Goal: Browse casually

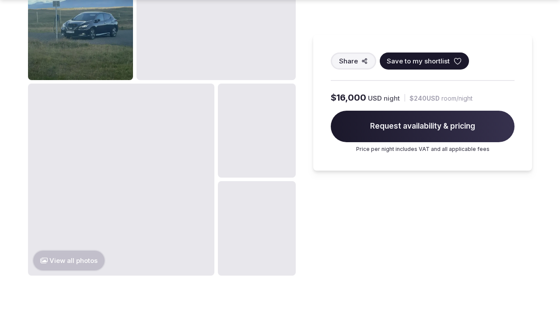
scroll to position [1159, 0]
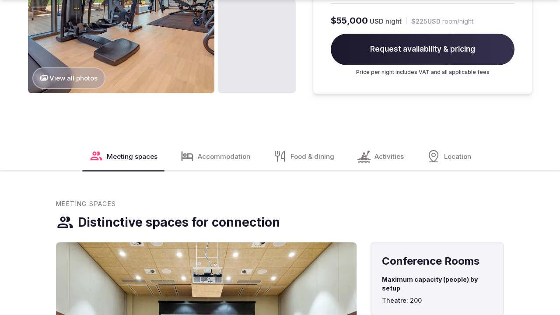
scroll to position [1159, 0]
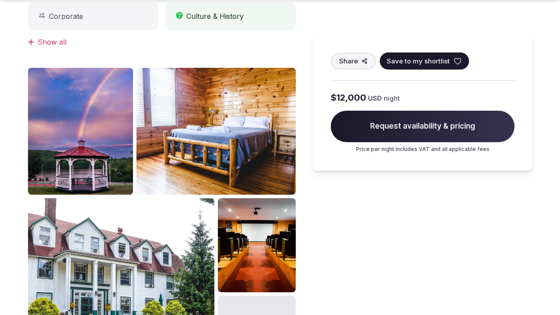
scroll to position [863, 0]
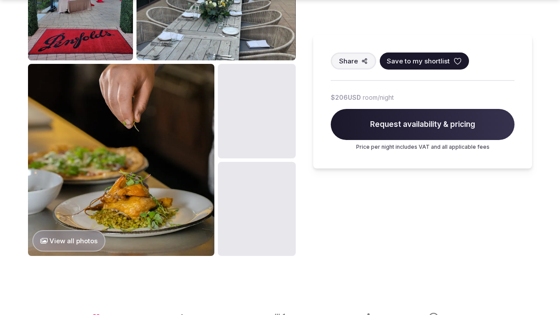
scroll to position [1159, 0]
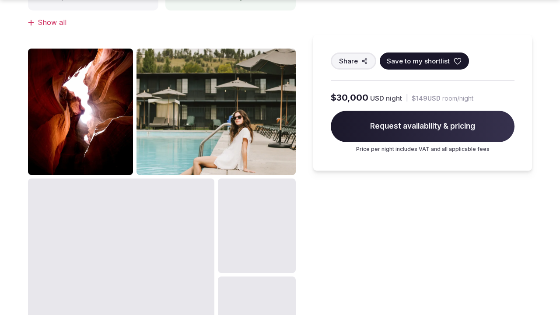
scroll to position [837, 0]
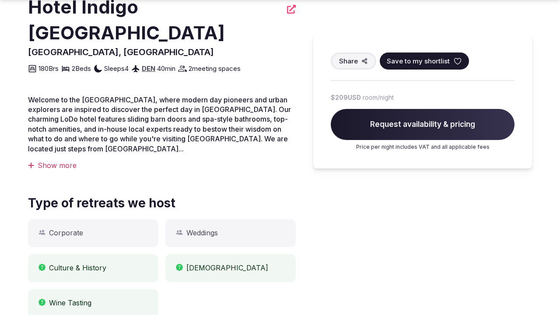
scroll to position [863, 0]
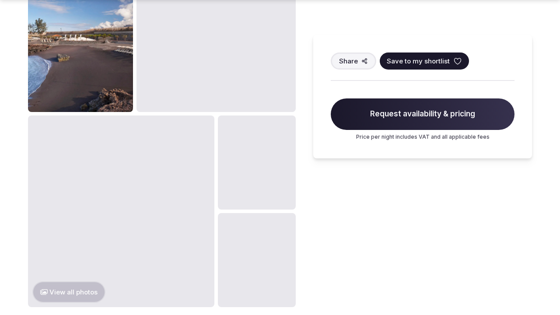
scroll to position [1159, 0]
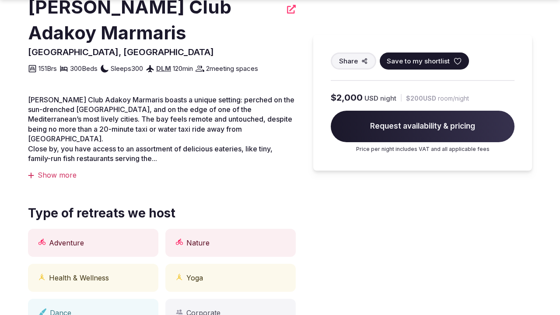
scroll to position [863, 0]
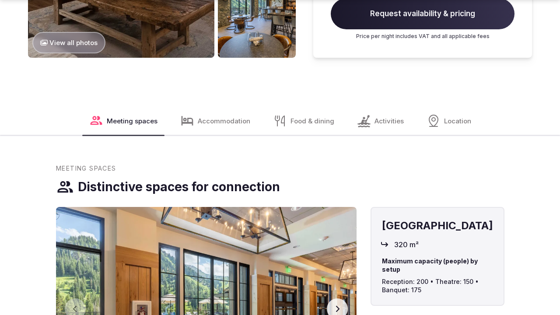
scroll to position [1159, 0]
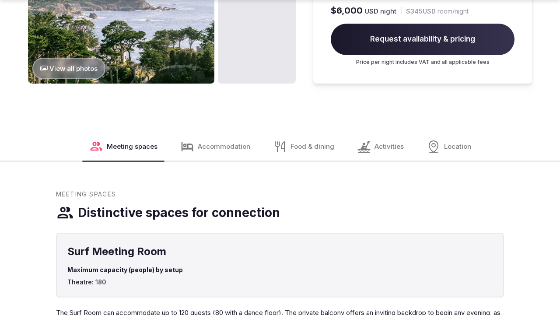
scroll to position [1159, 0]
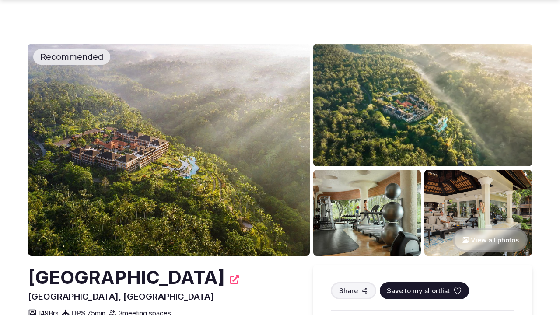
scroll to position [270, 0]
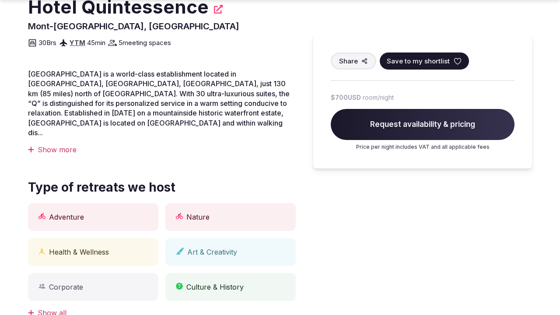
scroll to position [563, 0]
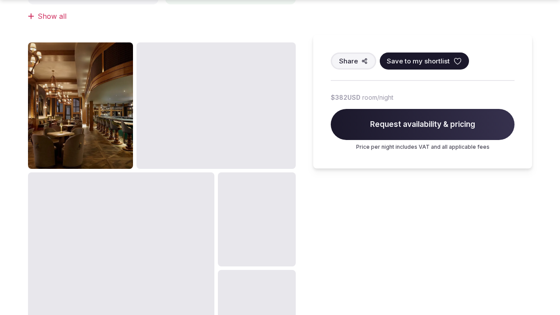
scroll to position [863, 0]
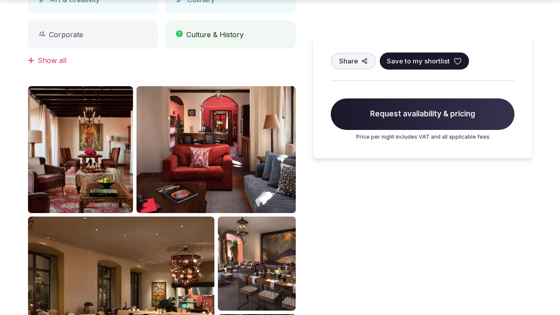
scroll to position [863, 0]
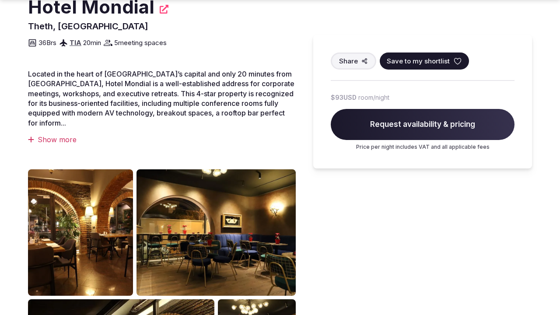
scroll to position [863, 0]
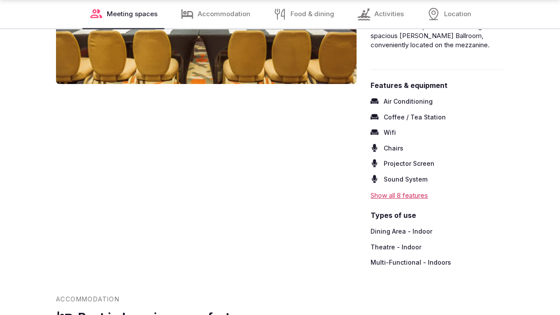
scroll to position [1130, 0]
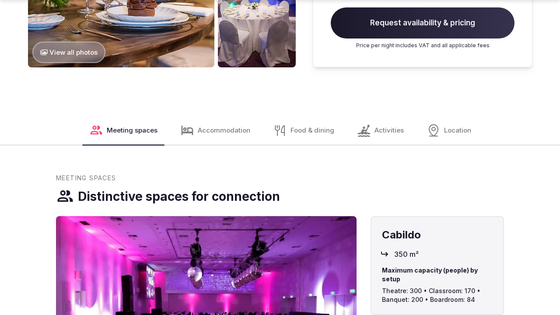
scroll to position [1159, 0]
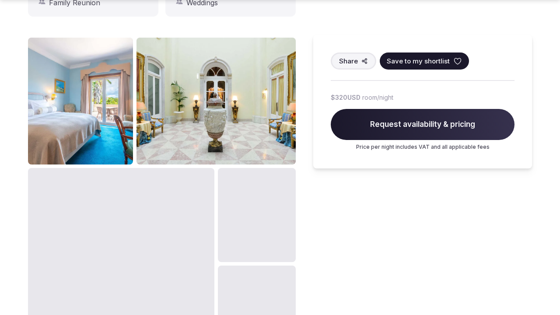
scroll to position [863, 0]
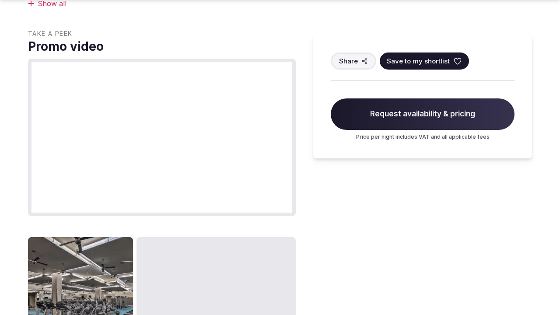
scroll to position [837, 0]
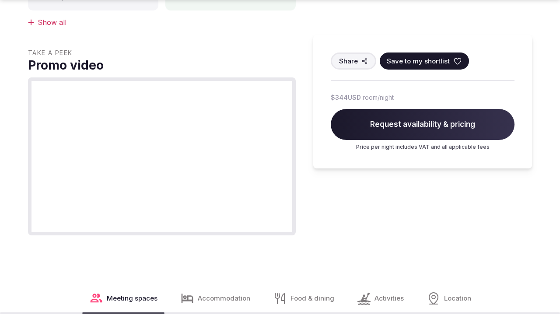
scroll to position [863, 0]
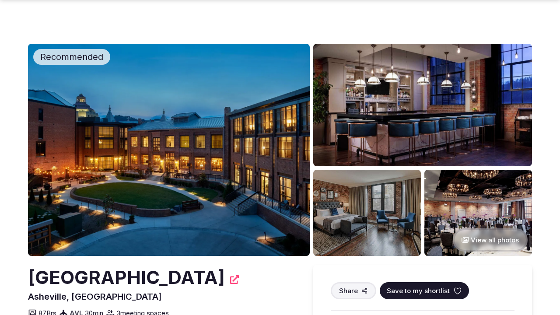
scroll to position [567, 0]
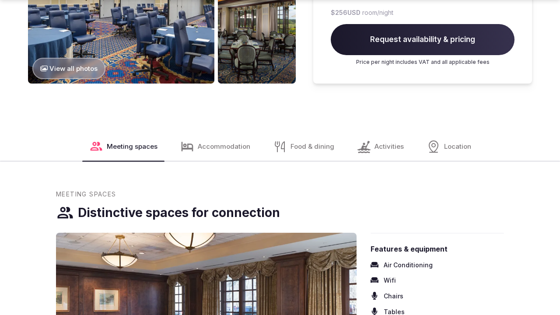
scroll to position [1159, 0]
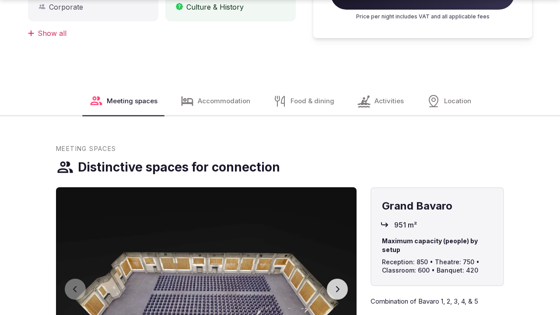
scroll to position [862, 0]
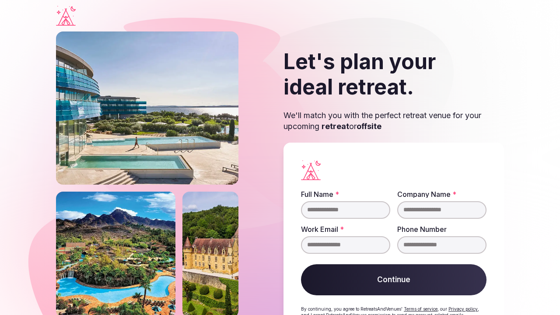
scroll to position [38, 0]
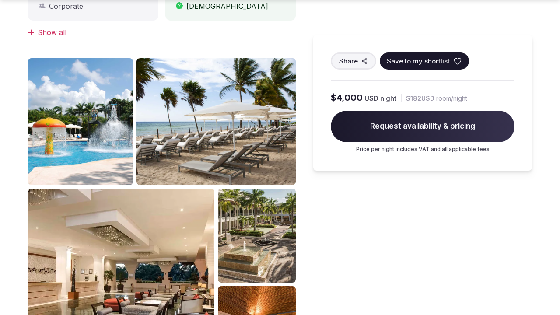
scroll to position [863, 0]
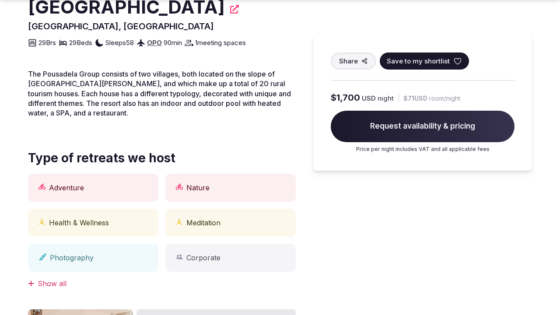
scroll to position [863, 0]
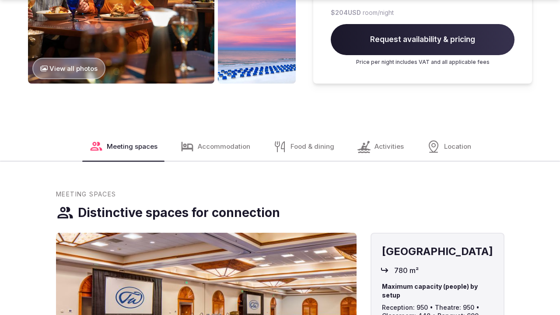
scroll to position [1159, 0]
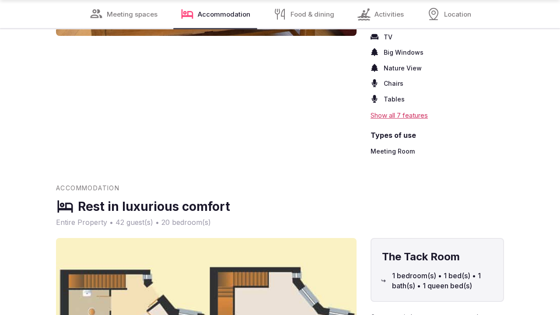
scroll to position [1101, 0]
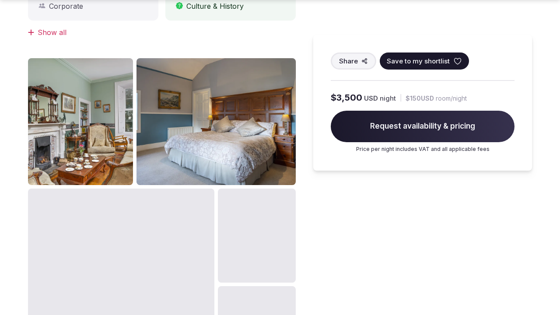
scroll to position [863, 0]
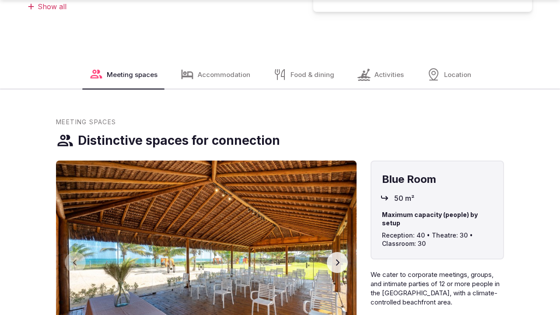
scroll to position [863, 0]
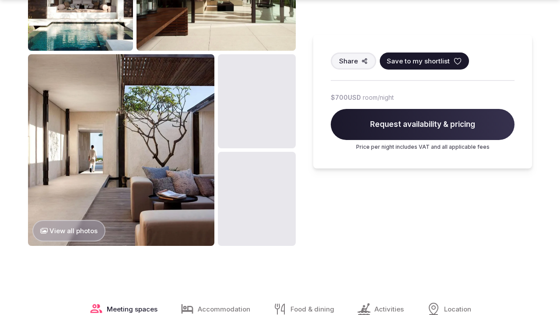
scroll to position [1159, 0]
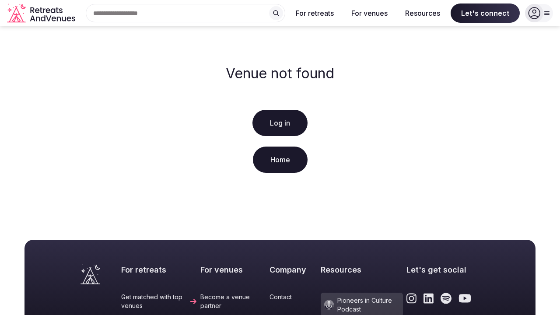
scroll to position [219, 0]
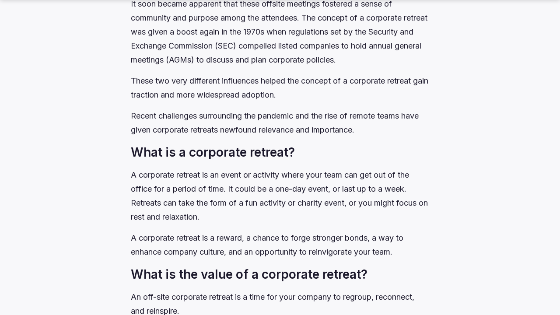
scroll to position [863, 0]
